Goal: Information Seeking & Learning: Learn about a topic

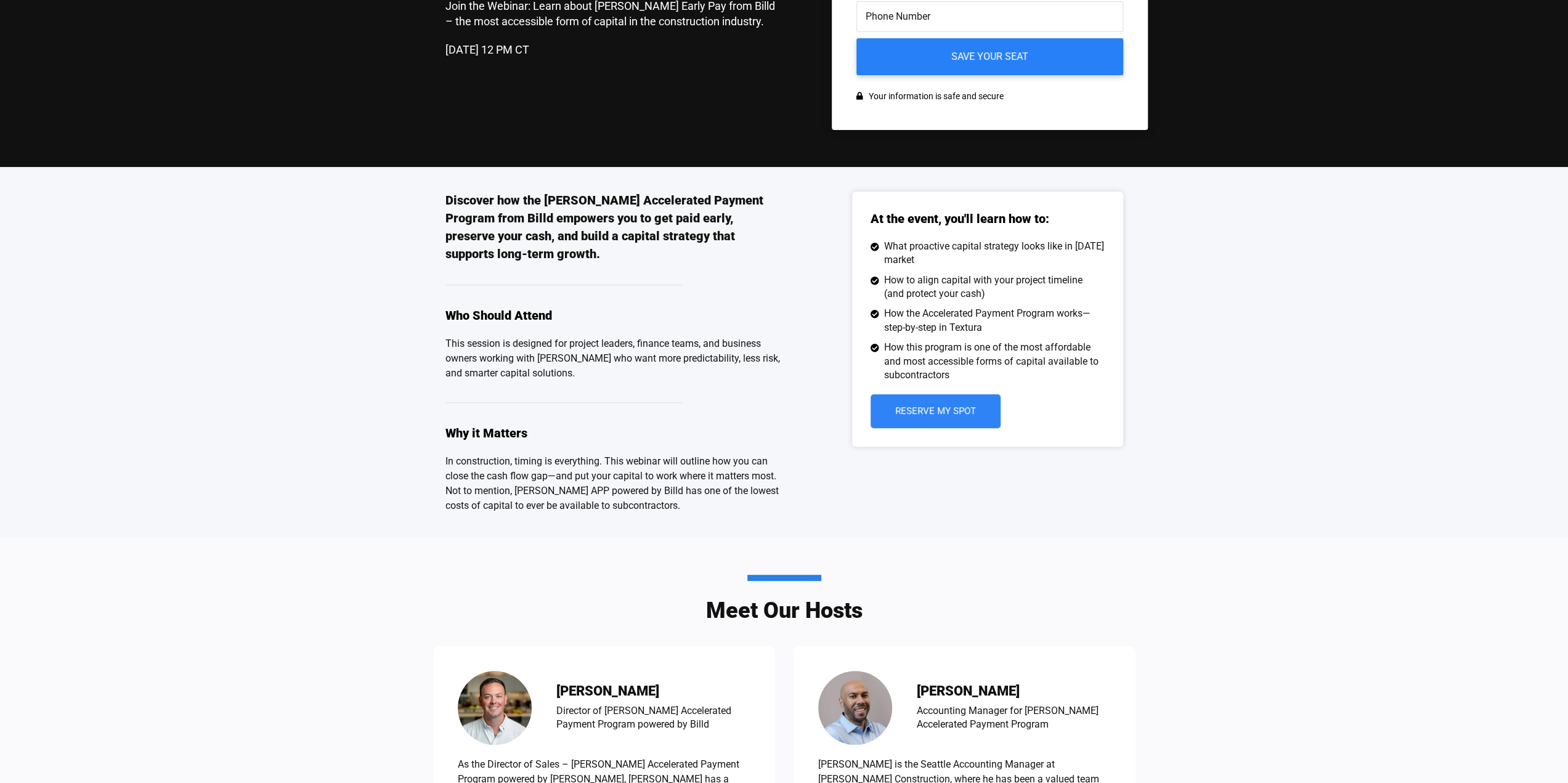
click at [740, 339] on p "This session is designed for project leaders, finance teams, and business owner…" at bounding box center [615, 358] width 339 height 44
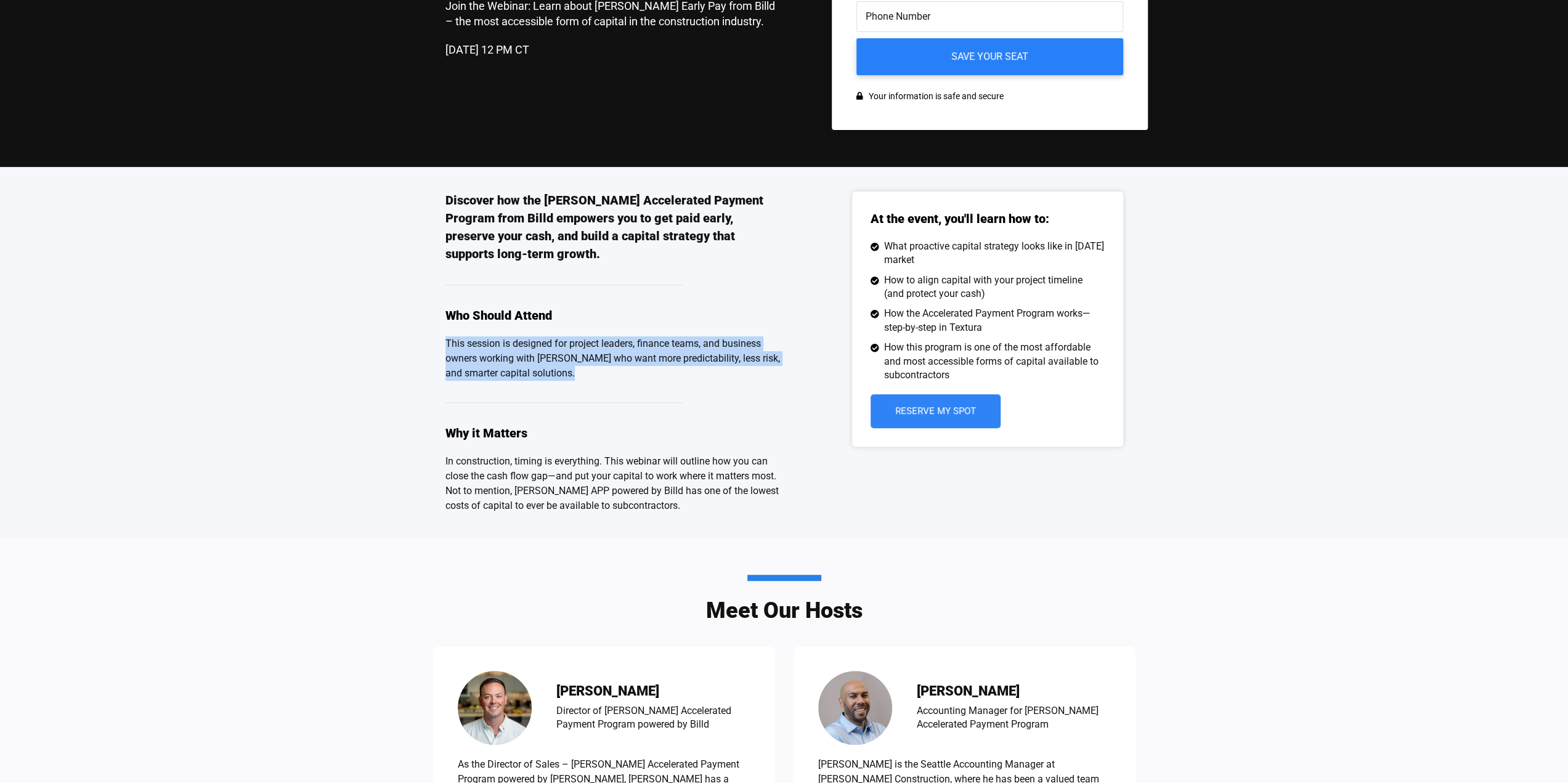
click at [740, 339] on p "This session is designed for project leaders, finance teams, and business owner…" at bounding box center [615, 358] width 339 height 44
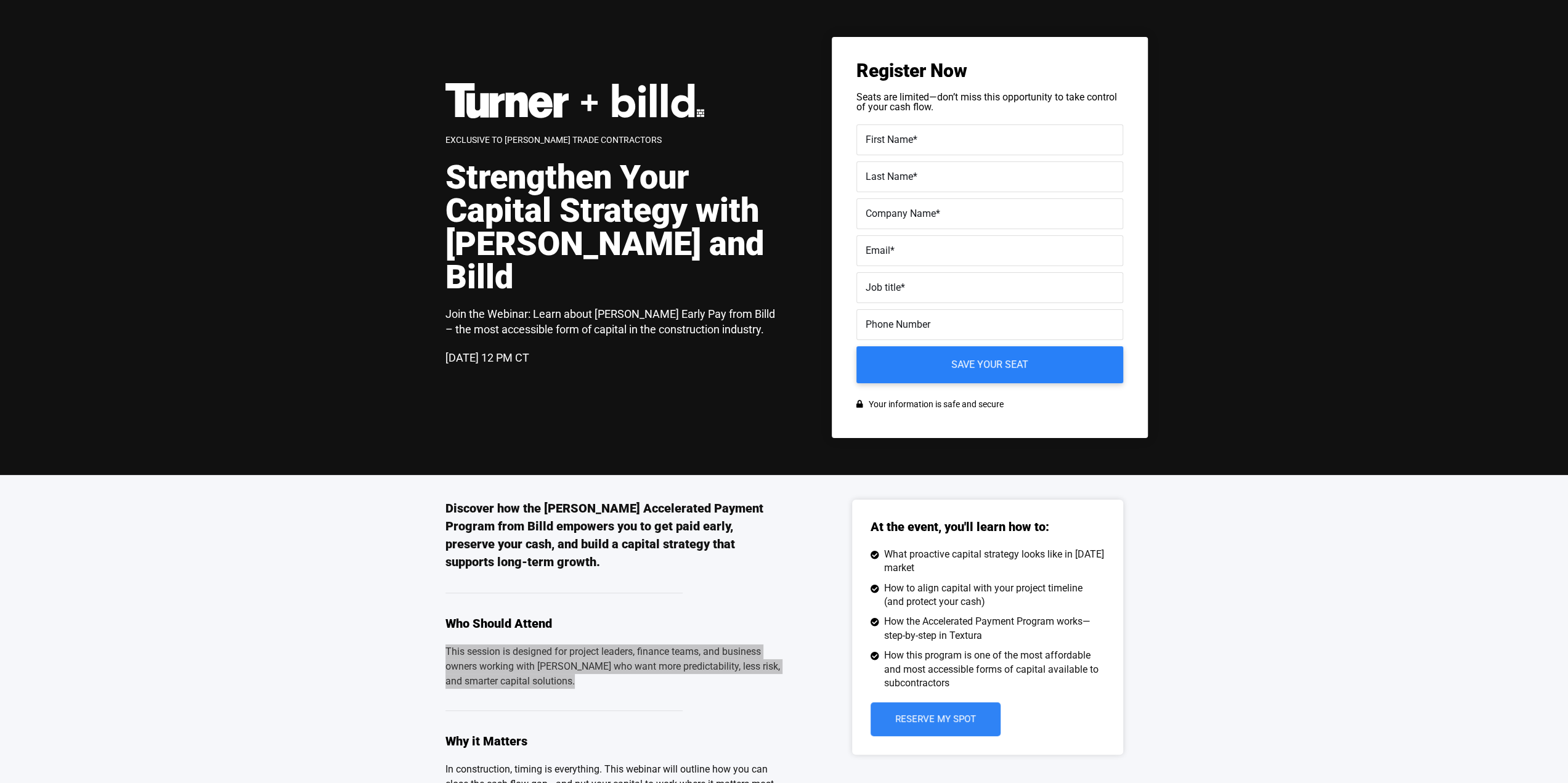
scroll to position [246, 0]
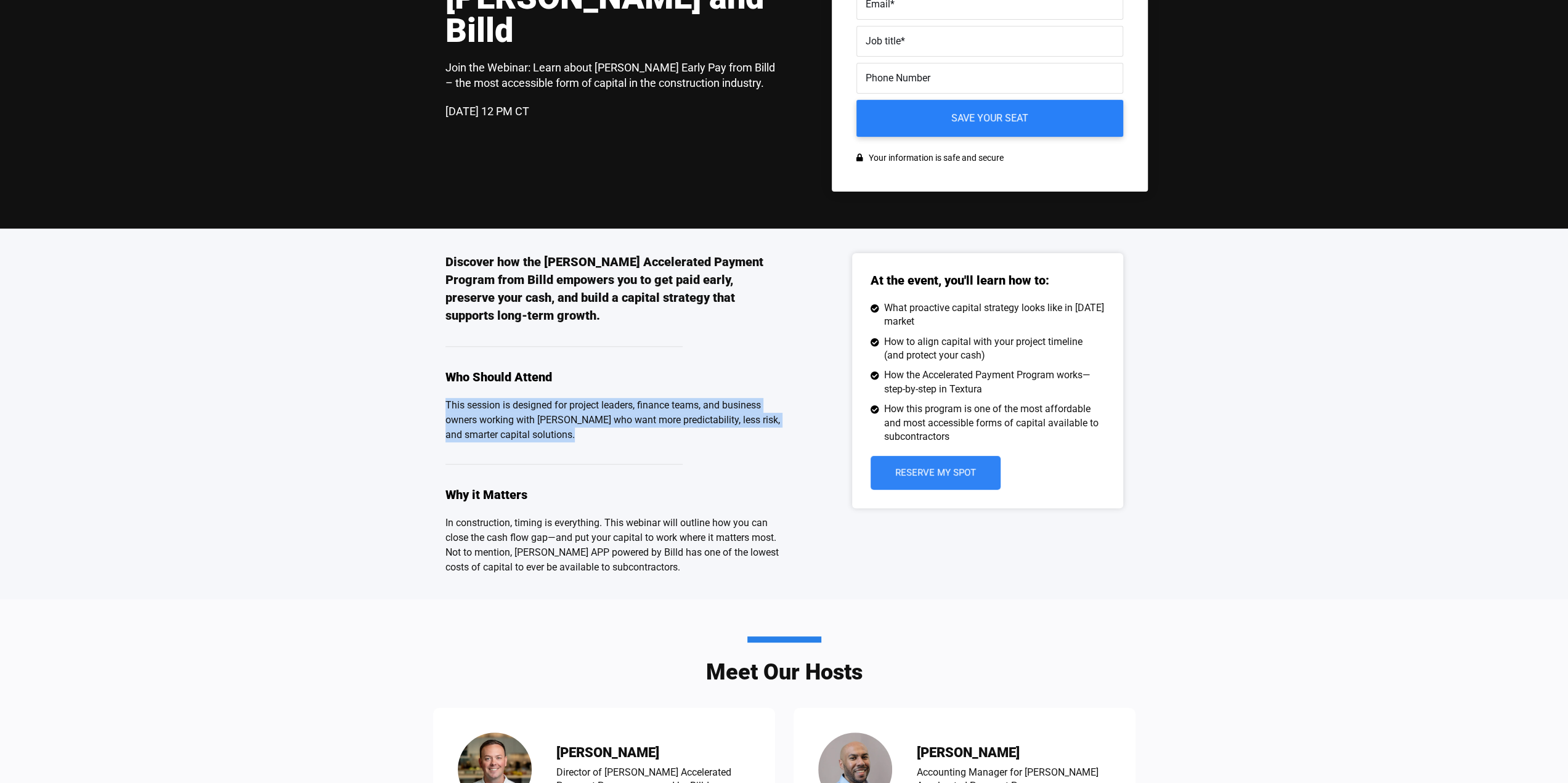
click at [570, 411] on p "This session is designed for project leaders, finance teams, and business owner…" at bounding box center [615, 420] width 339 height 44
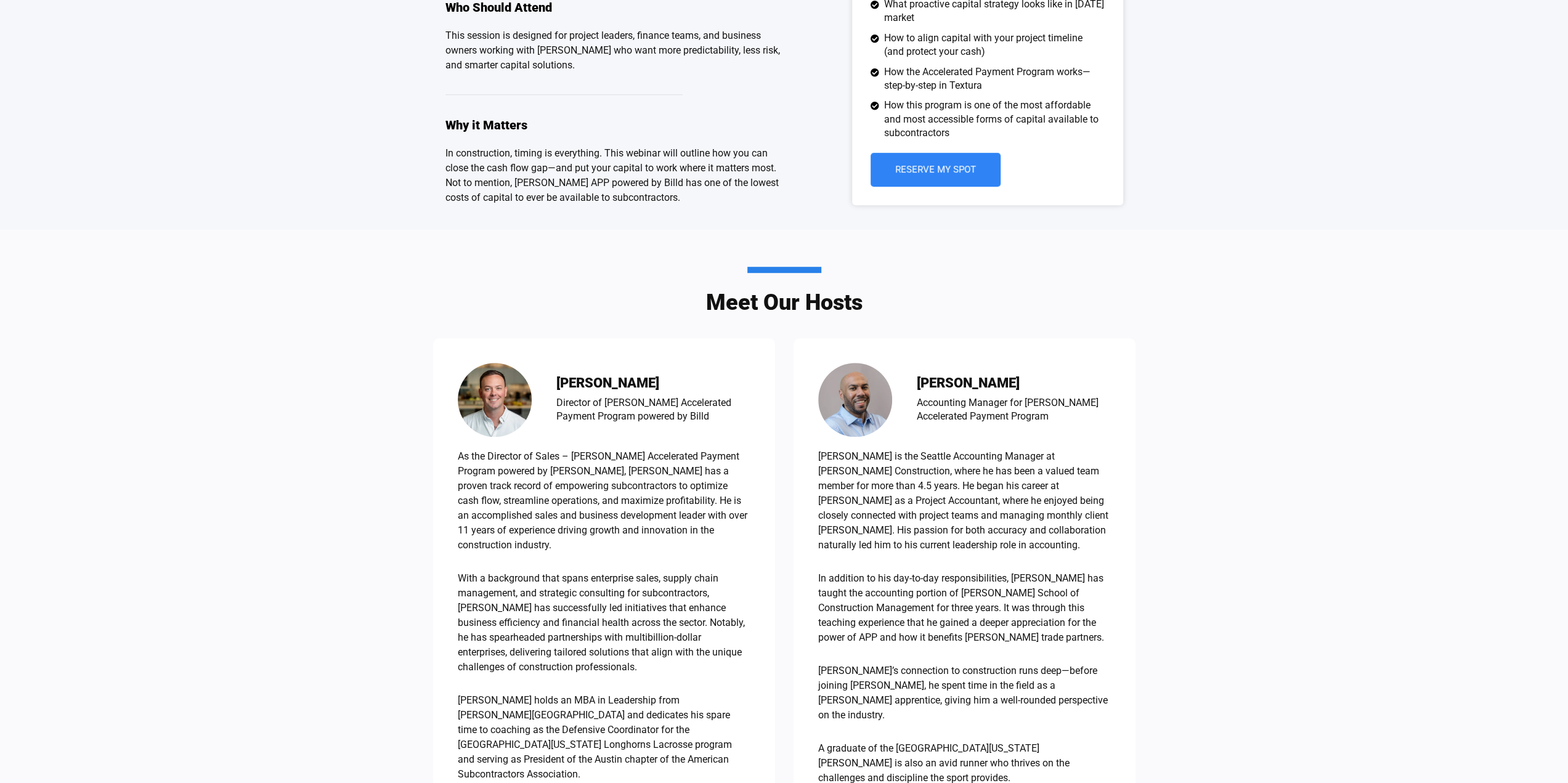
scroll to position [862, 0]
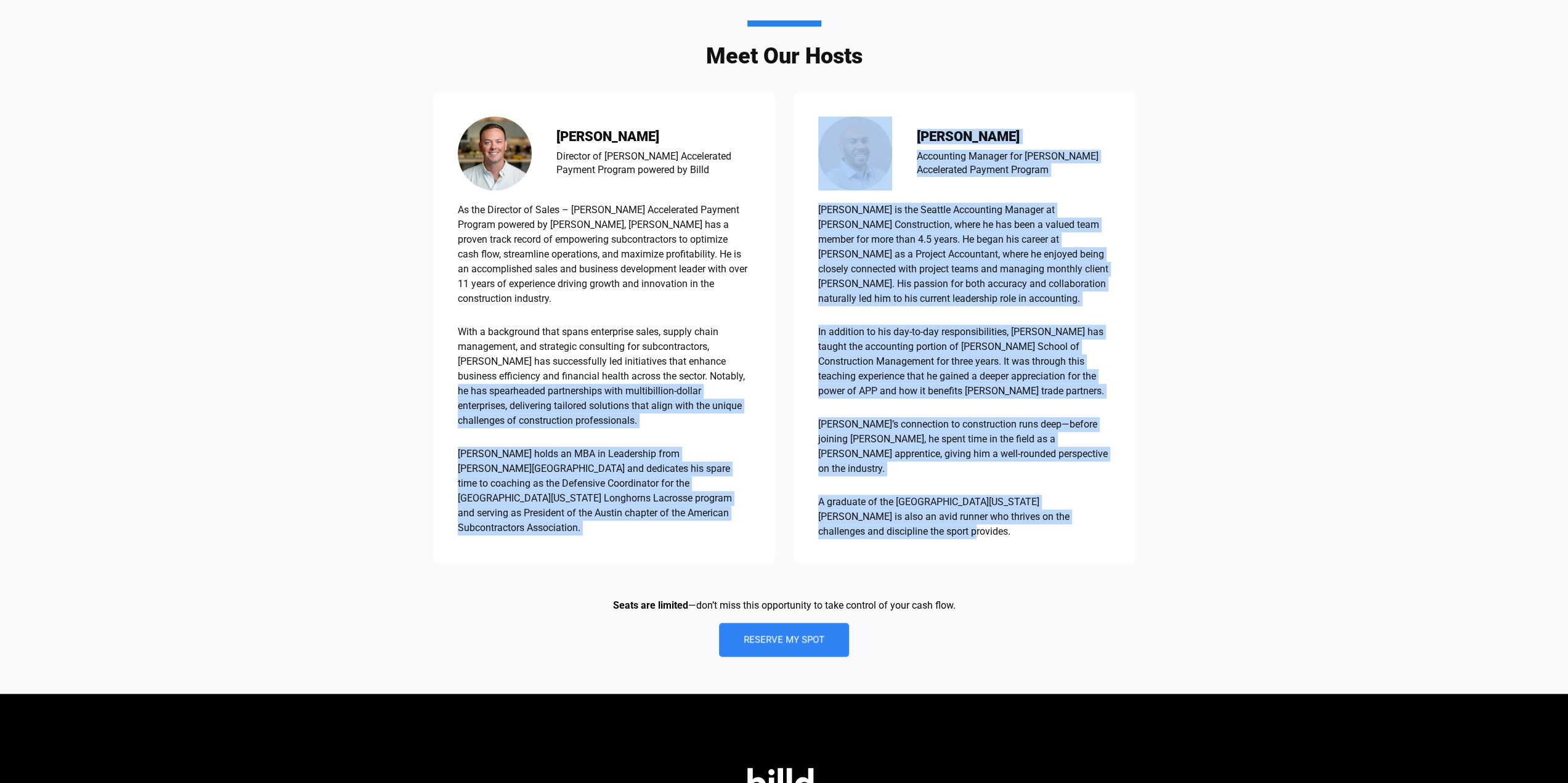
drag, startPoint x: 1030, startPoint y: 516, endPoint x: 733, endPoint y: 340, distance: 345.2
click at [733, 340] on div "Travis Mayor Director of Sales - Turner Accelerated Payment Program powered by …" at bounding box center [784, 328] width 702 height 472
click at [903, 327] on p "In addition to his day-to-day responsibilities, [PERSON_NAME] has taught the ac…" at bounding box center [965, 362] width 293 height 74
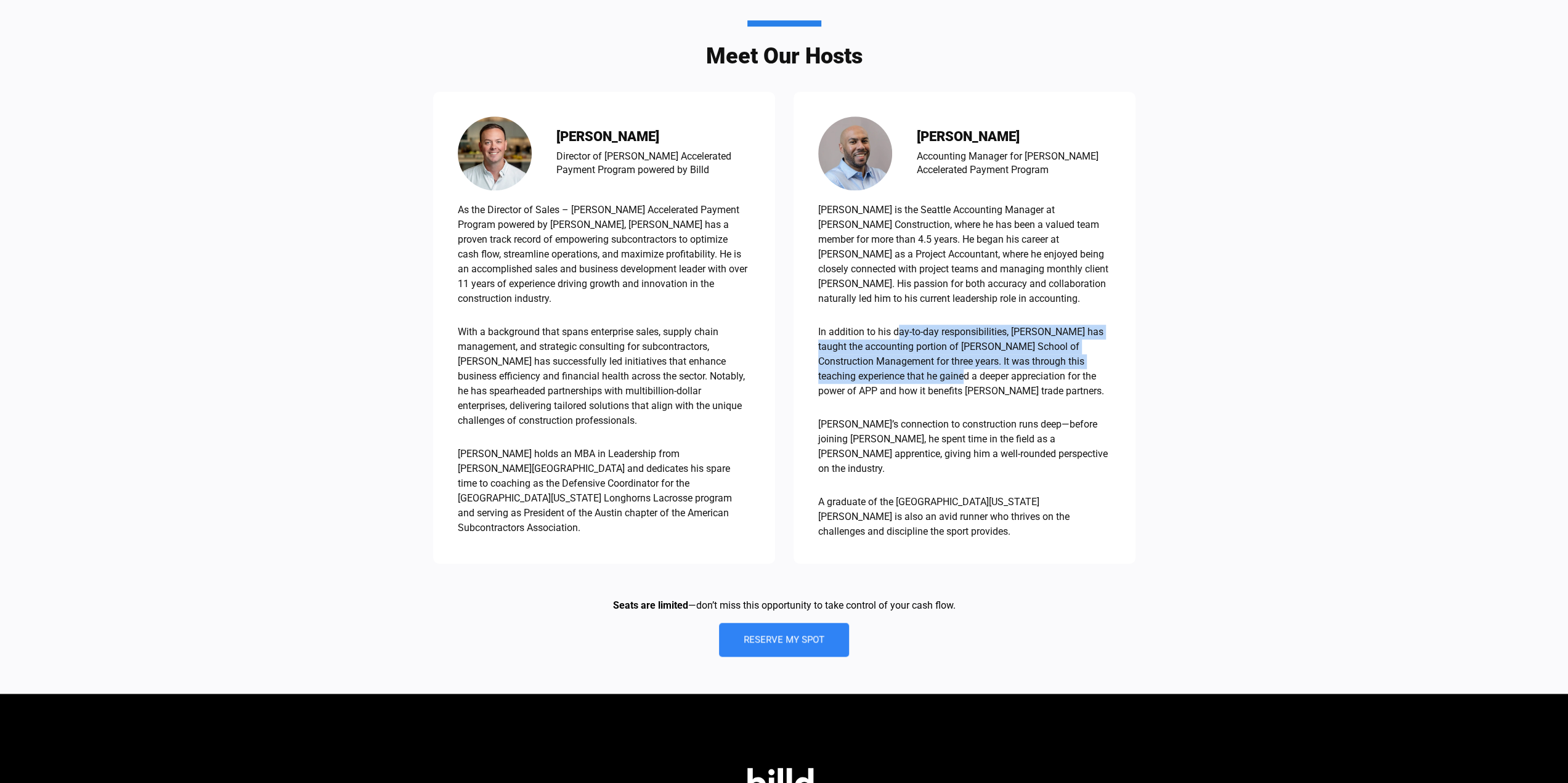
drag, startPoint x: 900, startPoint y: 318, endPoint x: 976, endPoint y: 353, distance: 83.7
click at [976, 353] on p "In addition to his day-to-day responsibilities, [PERSON_NAME] has taught the ac…" at bounding box center [965, 362] width 293 height 74
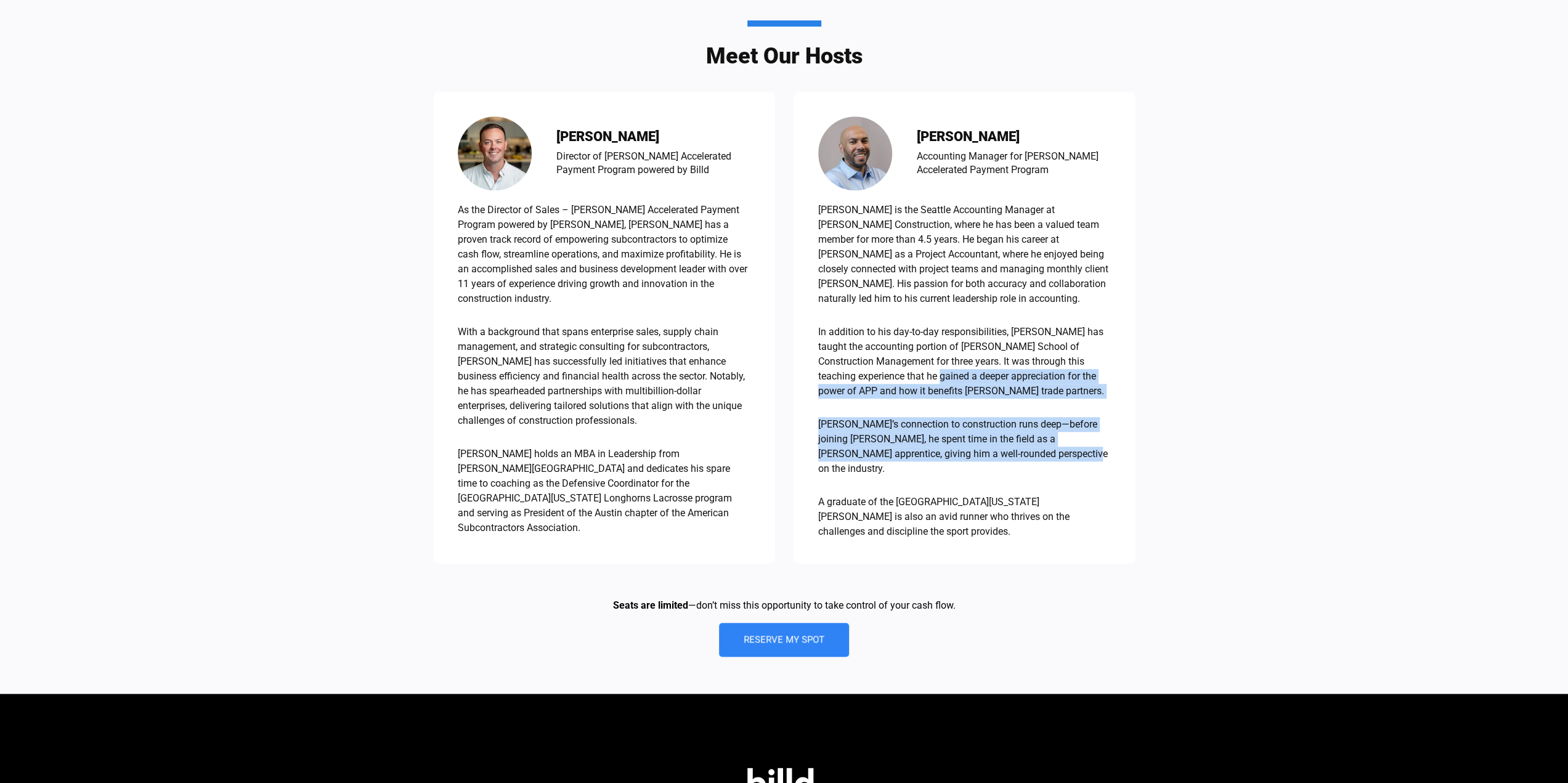
drag, startPoint x: 959, startPoint y: 359, endPoint x: 1050, endPoint y: 442, distance: 123.2
click at [1050, 442] on div "Nathan Ware is the Seattle Accounting Manager at Turner Construction, where he …" at bounding box center [965, 371] width 293 height 337
click at [1050, 442] on p "[PERSON_NAME]’s connection to construction runs deep—before joining [PERSON_NAM…" at bounding box center [965, 446] width 293 height 59
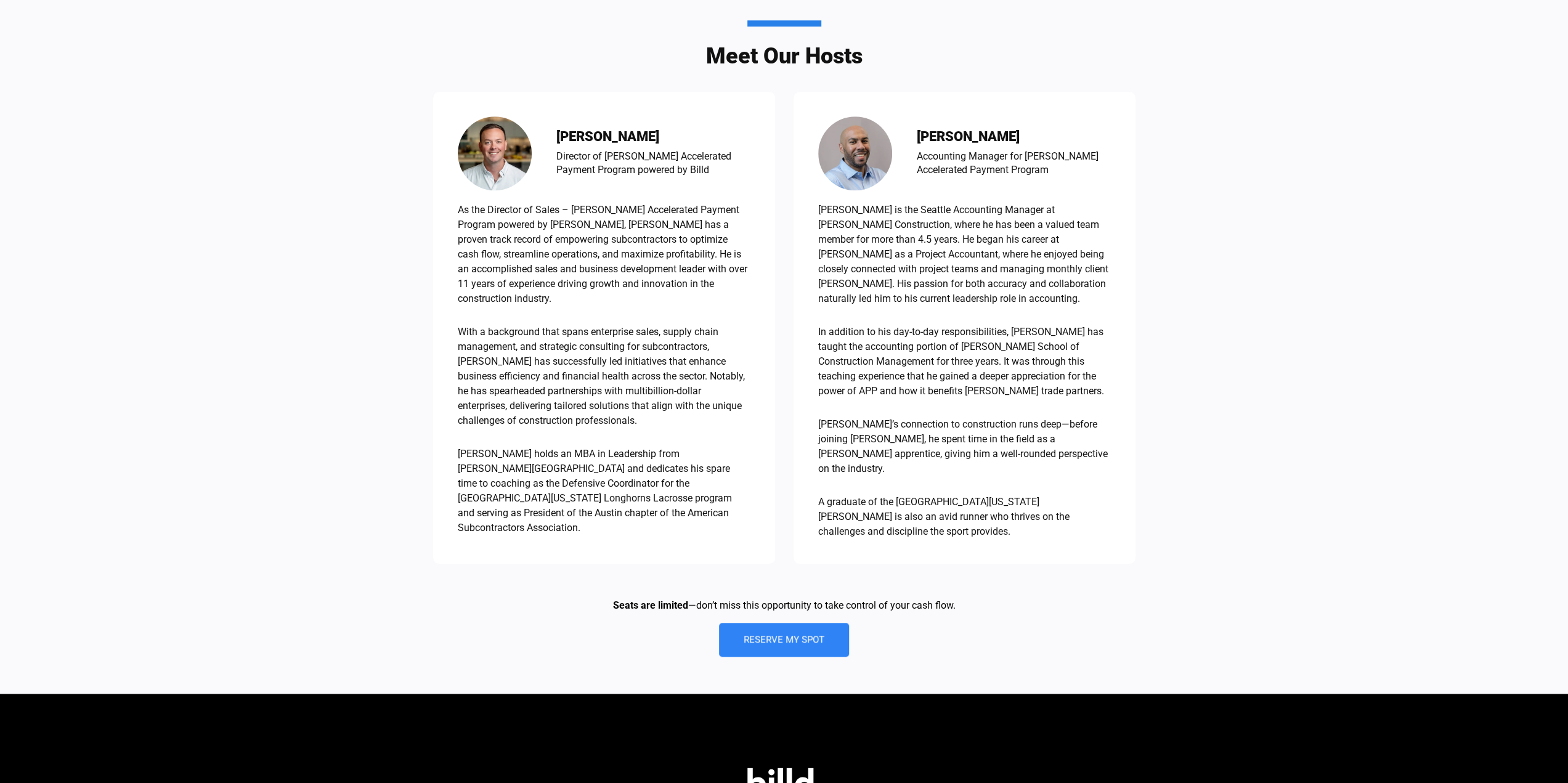
click at [1049, 440] on p "[PERSON_NAME]’s connection to construction runs deep—before joining [PERSON_NAM…" at bounding box center [965, 446] width 293 height 59
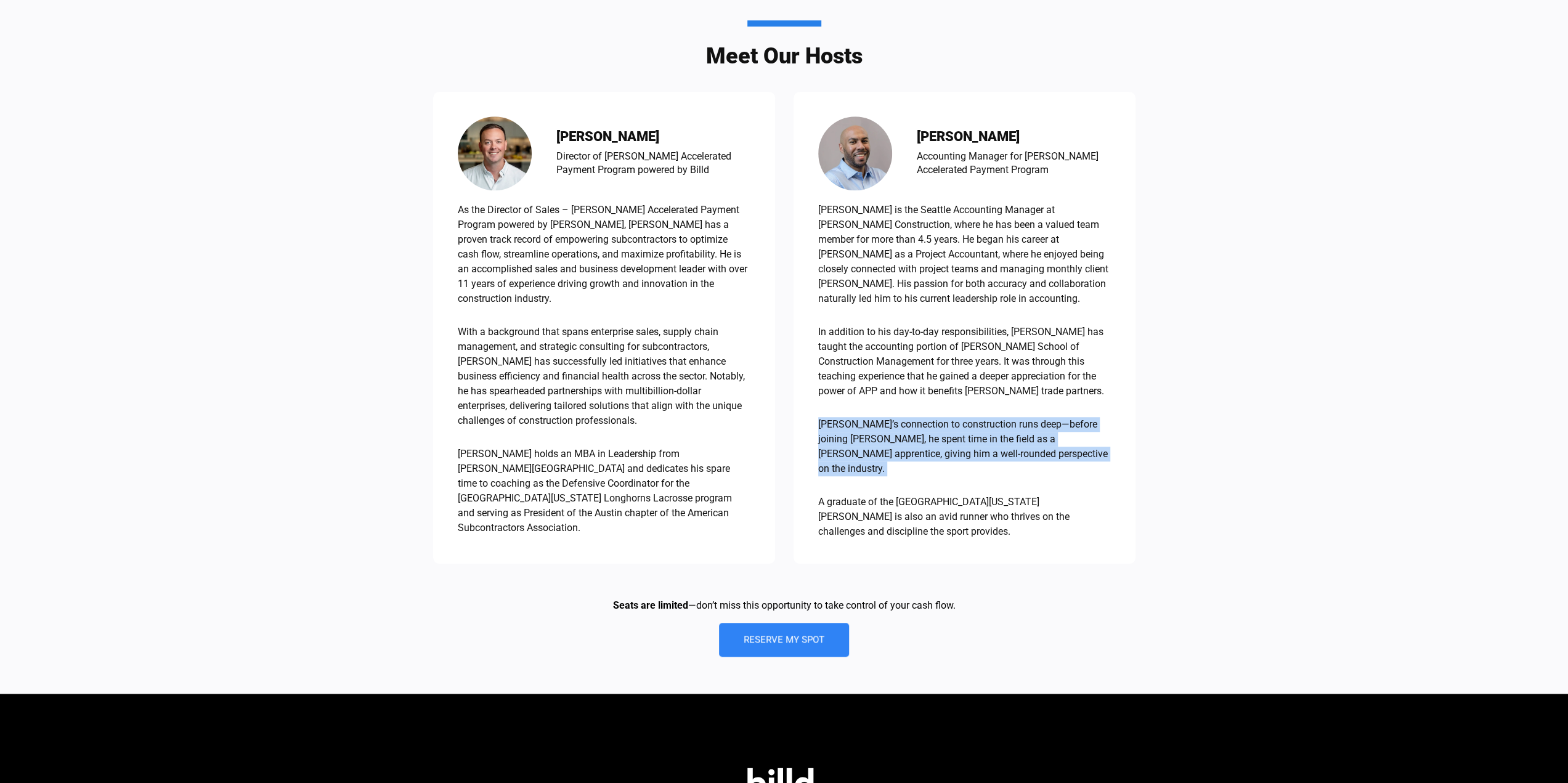
click at [1049, 440] on p "[PERSON_NAME]’s connection to construction runs deep—before joining [PERSON_NAM…" at bounding box center [965, 446] width 293 height 59
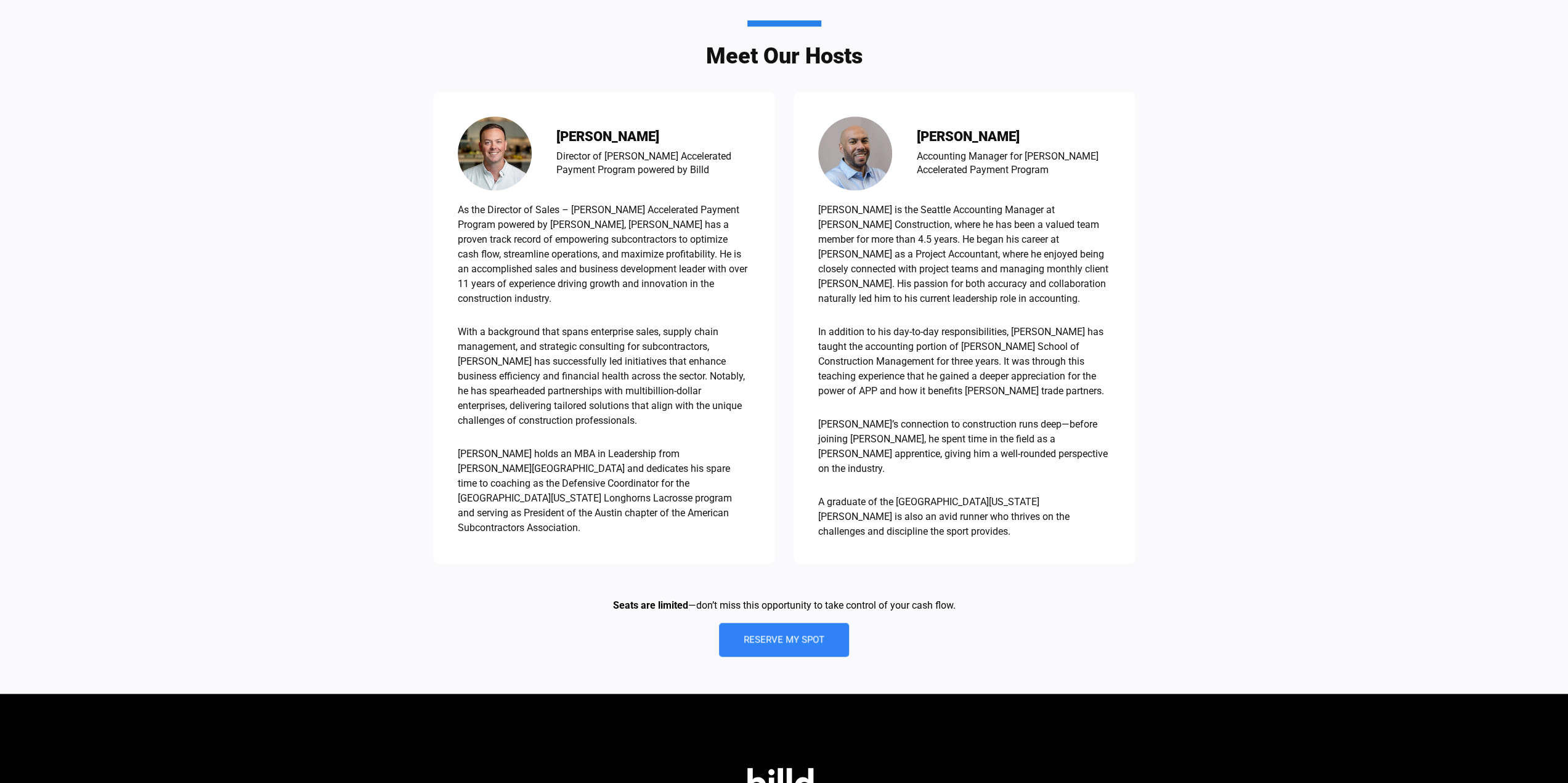
click at [680, 458] on p "[PERSON_NAME] holds an MBA in Leadership from [PERSON_NAME][GEOGRAPHIC_DATA] an…" at bounding box center [604, 491] width 293 height 89
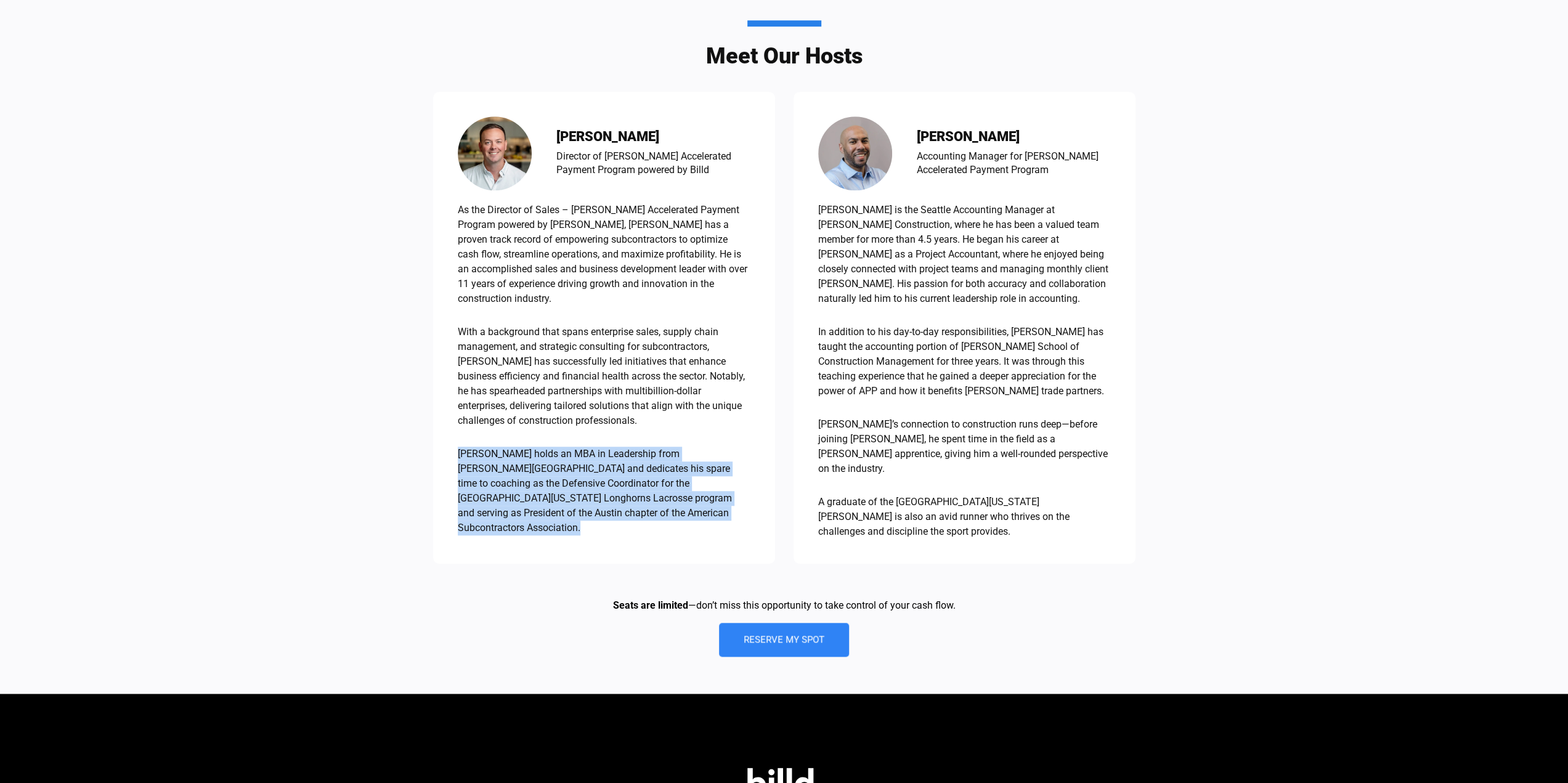
click at [680, 458] on p "[PERSON_NAME] holds an MBA in Leadership from [PERSON_NAME][GEOGRAPHIC_DATA] an…" at bounding box center [604, 491] width 293 height 89
click at [715, 446] on p "[PERSON_NAME] holds an MBA in Leadership from [PERSON_NAME][GEOGRAPHIC_DATA] an…" at bounding box center [604, 491] width 293 height 89
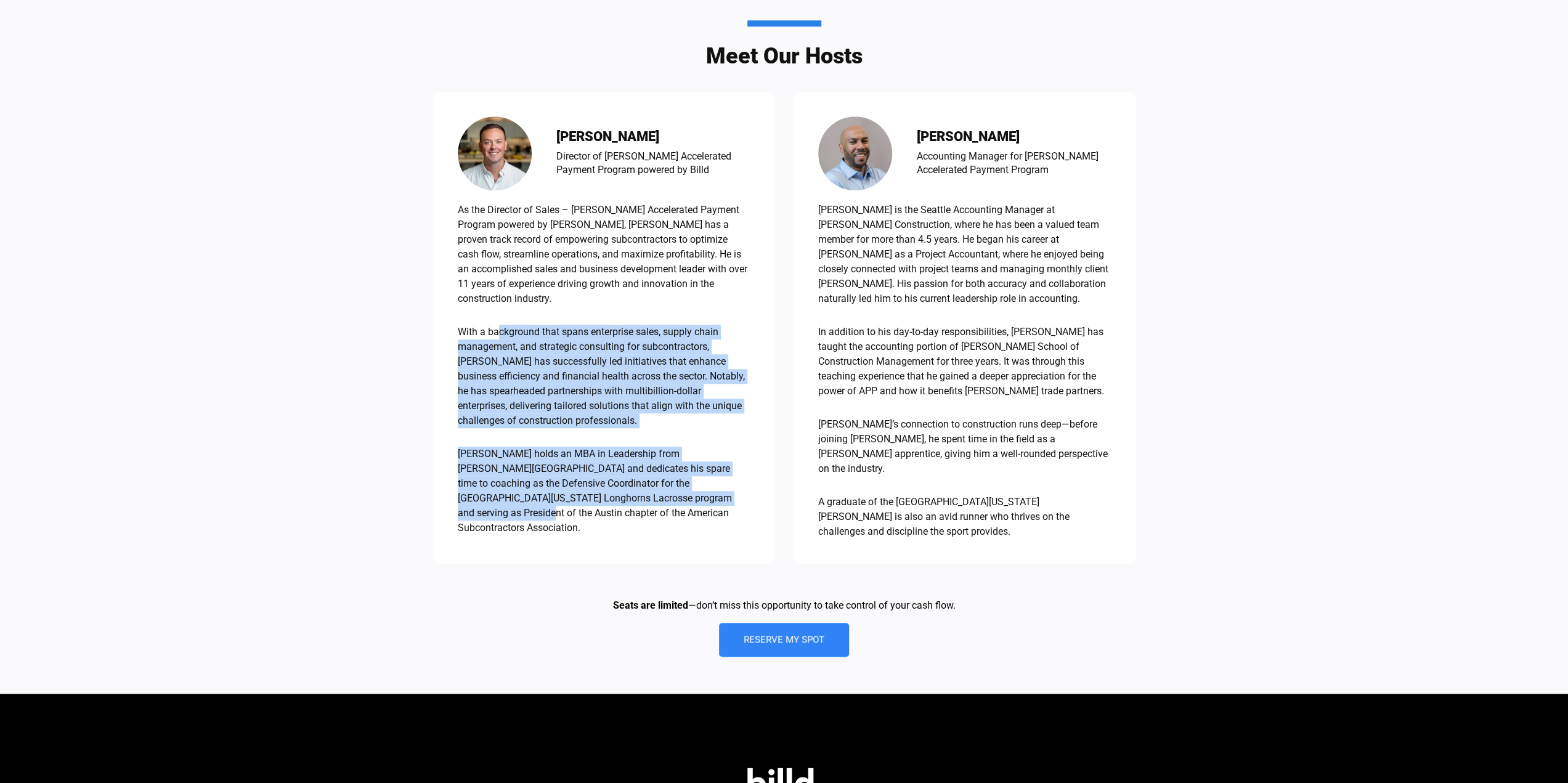
drag, startPoint x: 696, startPoint y: 472, endPoint x: 499, endPoint y: 289, distance: 268.9
click at [499, 289] on div "As the Director of Sales – Turner Accelerated Payment Program powered by Billd,…" at bounding box center [604, 369] width 293 height 333
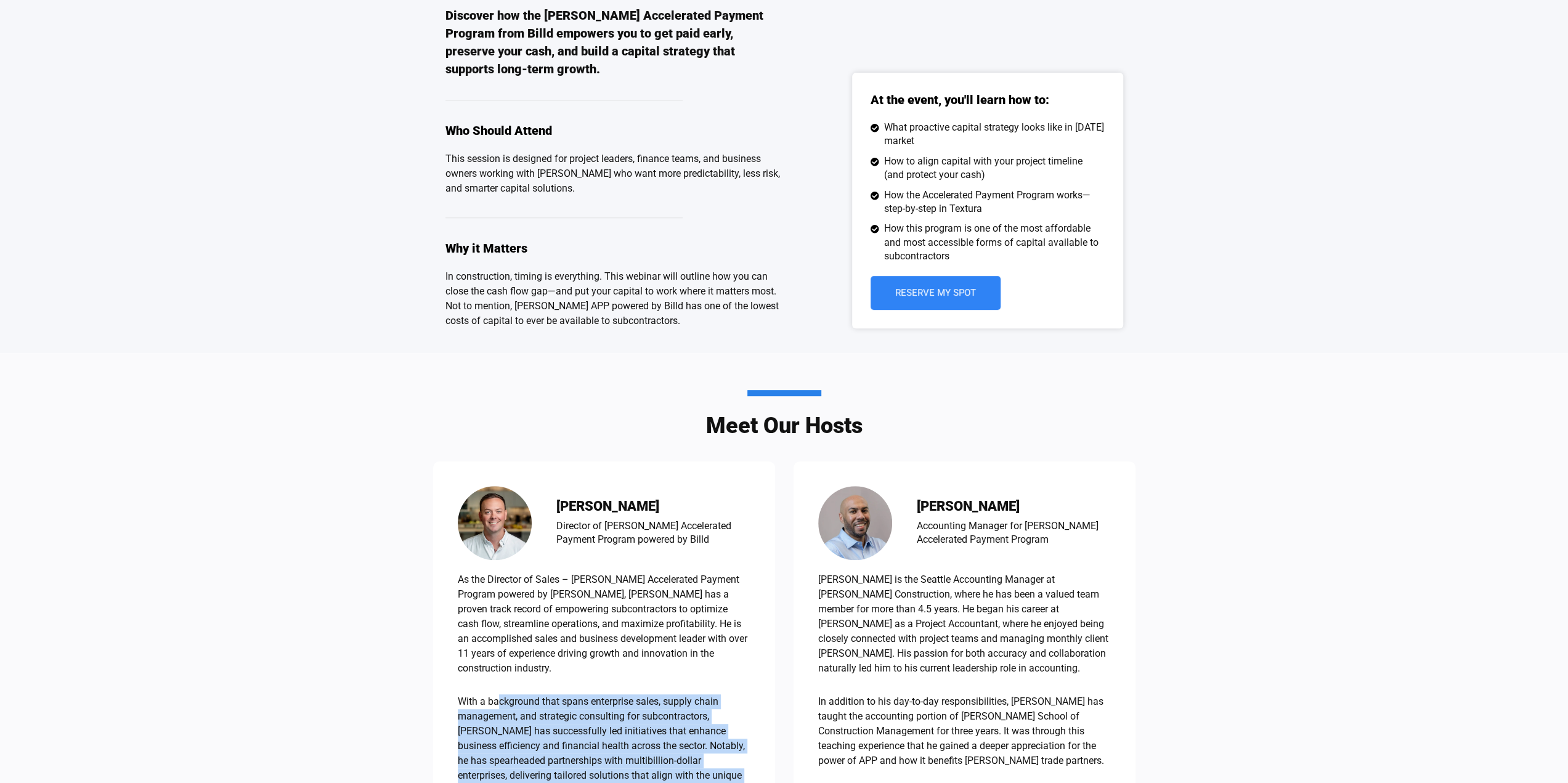
scroll to position [739, 0]
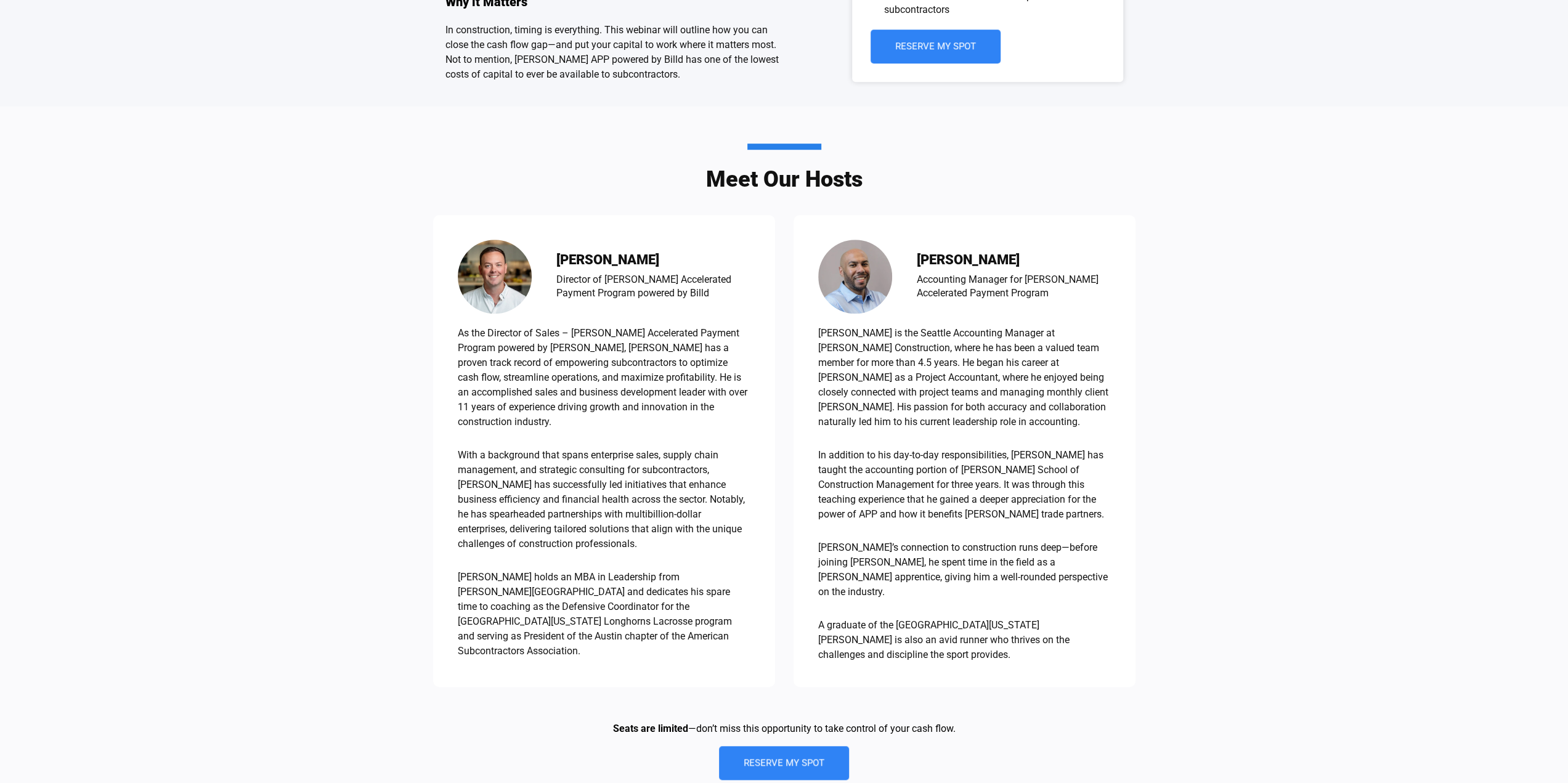
click at [1177, 561] on div "Meet Our Hosts Travis Mayor Director of Sales - Turner Accelerated Payment Prog…" at bounding box center [784, 462] width 1568 height 711
